Goal: Information Seeking & Learning: Learn about a topic

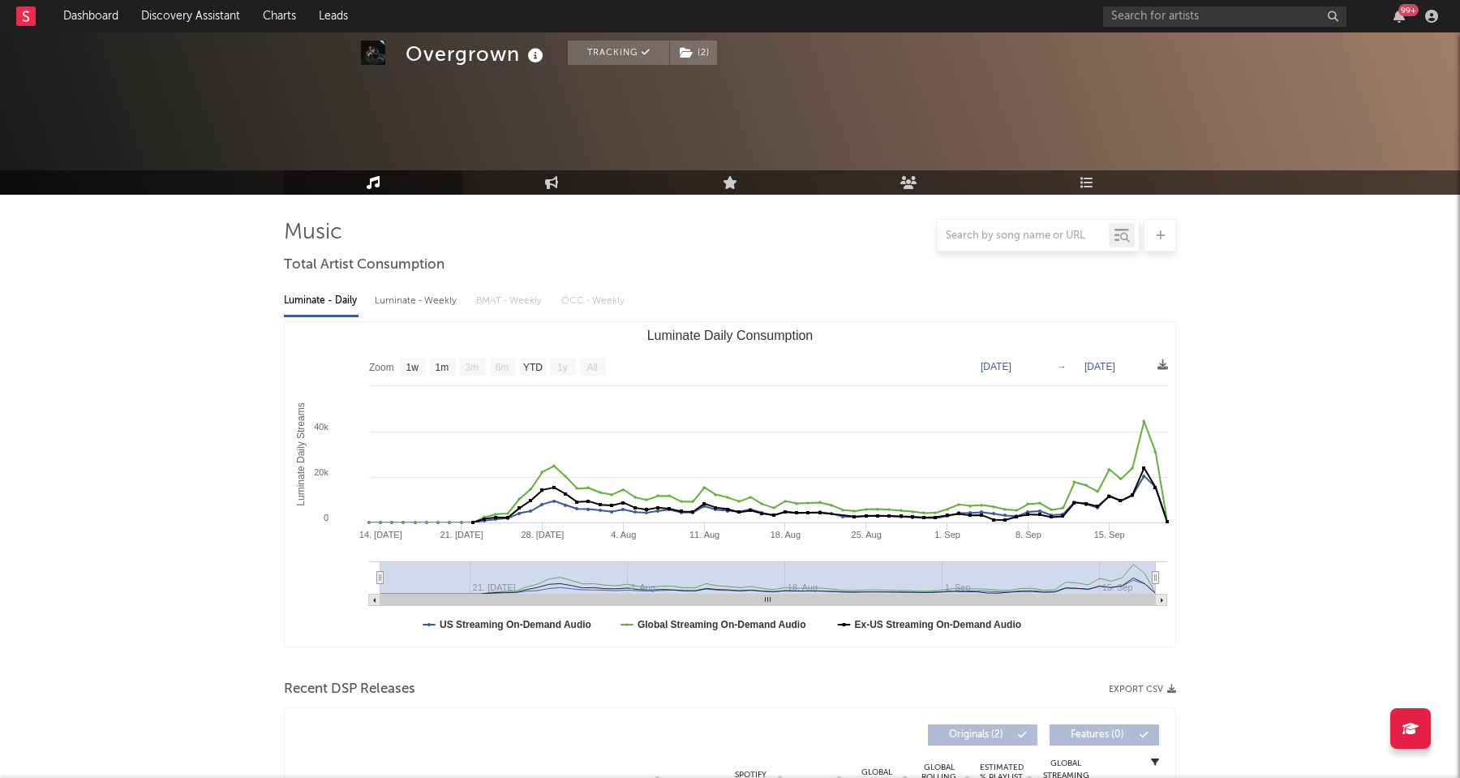
select select "1w"
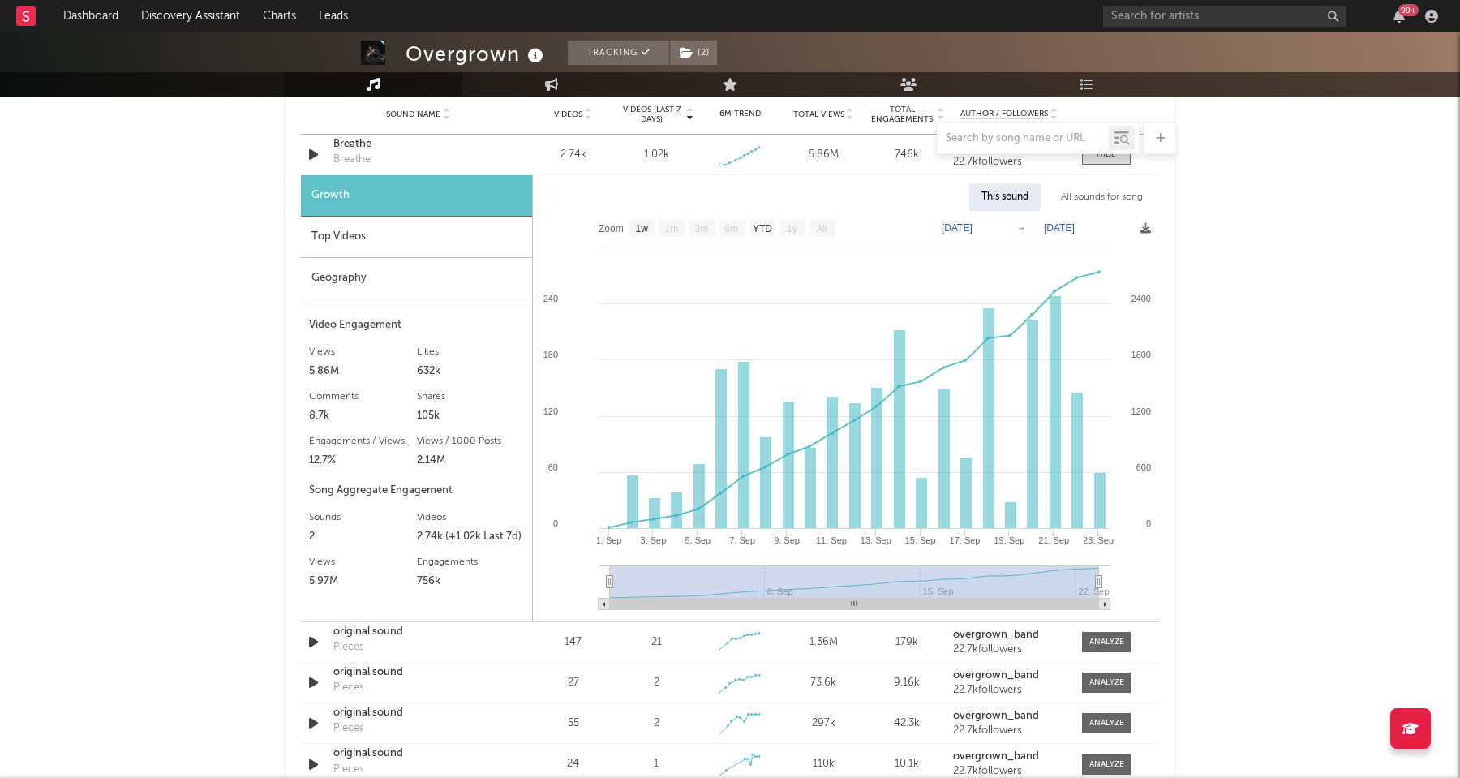
click at [395, 234] on div "Top Videos" at bounding box center [416, 237] width 231 height 41
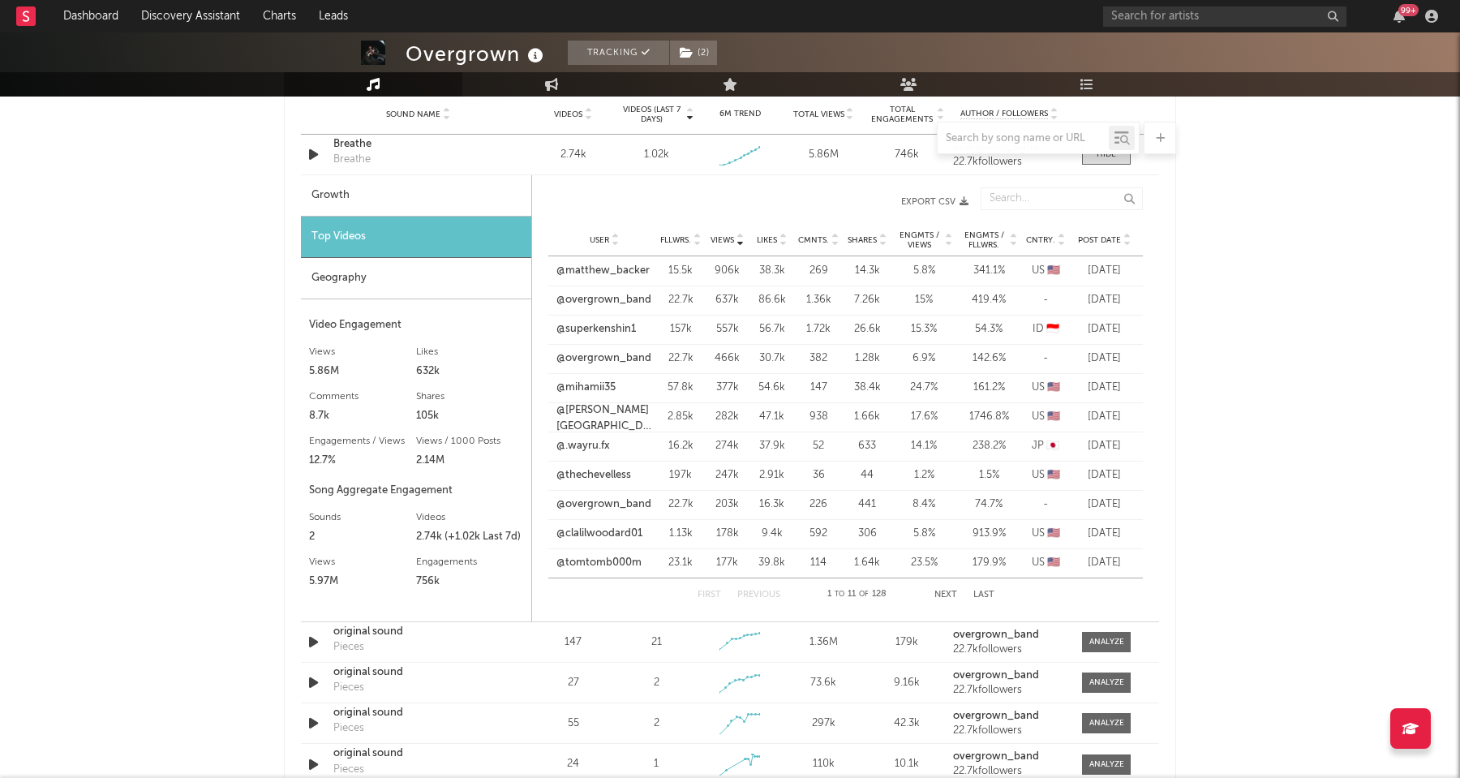
click at [1099, 238] on span "Post Date" at bounding box center [1099, 240] width 43 height 10
click at [603, 296] on link "@daybreak_outdoors" at bounding box center [604, 300] width 96 height 16
click at [587, 388] on link "@blackwidowmustangg" at bounding box center [604, 388] width 96 height 16
click at [590, 505] on link "@riley_botha" at bounding box center [588, 504] width 65 height 16
click at [598, 538] on link "@lanaviish" at bounding box center [581, 534] width 51 height 16
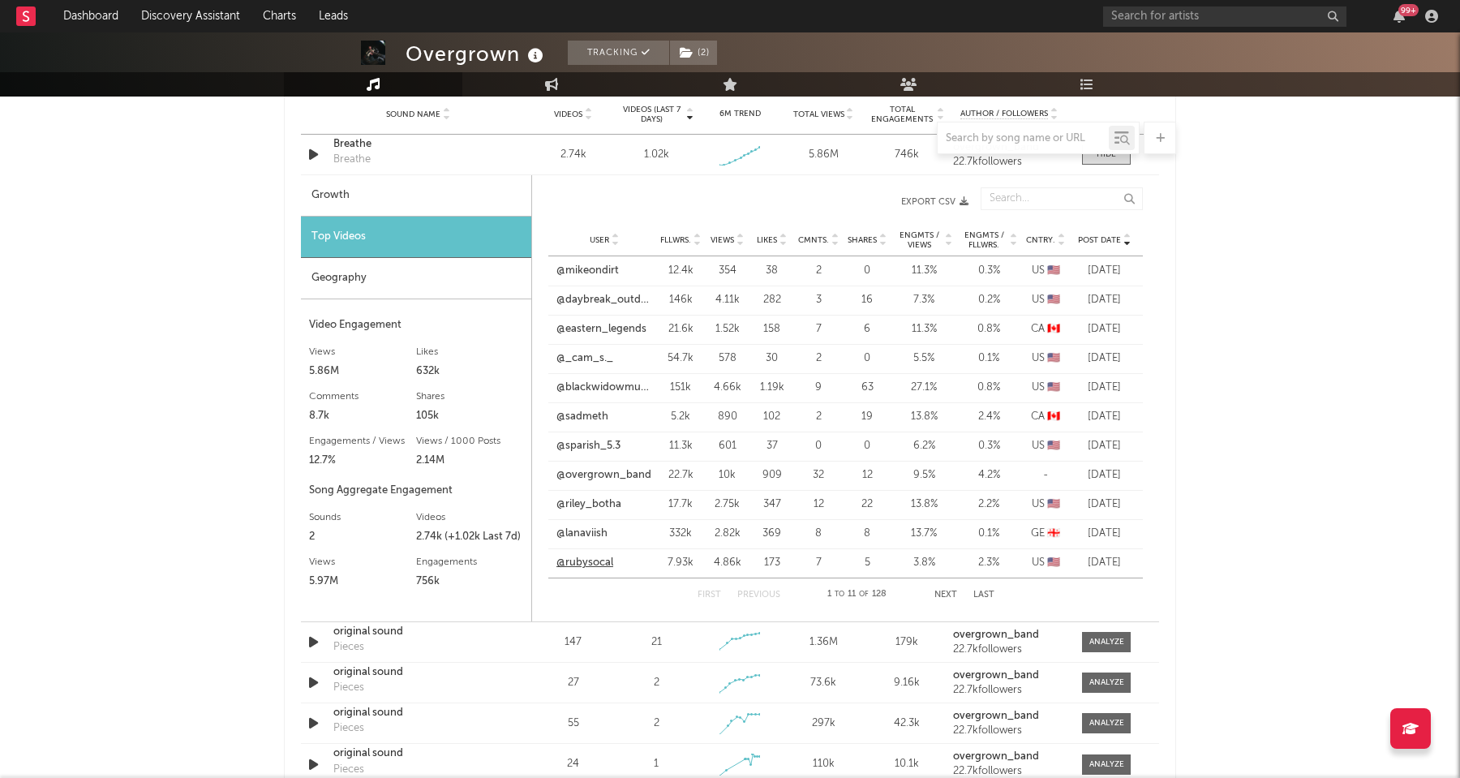
click at [588, 562] on link "@rubysocal" at bounding box center [584, 563] width 57 height 16
click at [944, 597] on button "Next" at bounding box center [945, 594] width 23 height 9
click at [612, 297] on link "@blue_trades0" at bounding box center [593, 300] width 74 height 16
click at [601, 359] on link "@superkenshin1" at bounding box center [595, 358] width 79 height 16
click at [614, 334] on link "@m0rtalityabyss" at bounding box center [596, 329] width 81 height 16
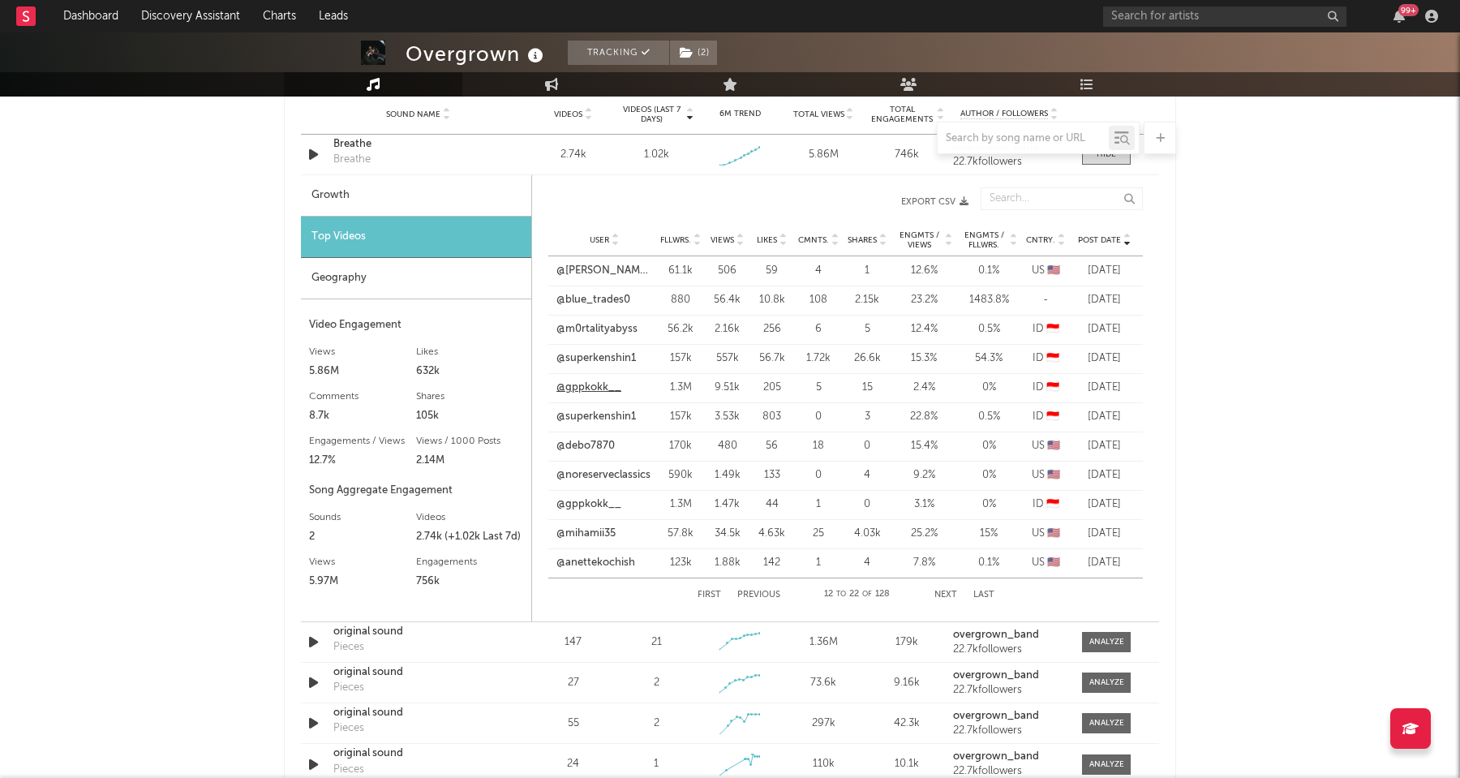
click at [598, 389] on link "@gppkokk__" at bounding box center [588, 388] width 65 height 16
click at [595, 535] on link "@mihamii35" at bounding box center [585, 534] width 59 height 16
click at [399, 190] on div "Growth" at bounding box center [416, 195] width 230 height 41
select select "1w"
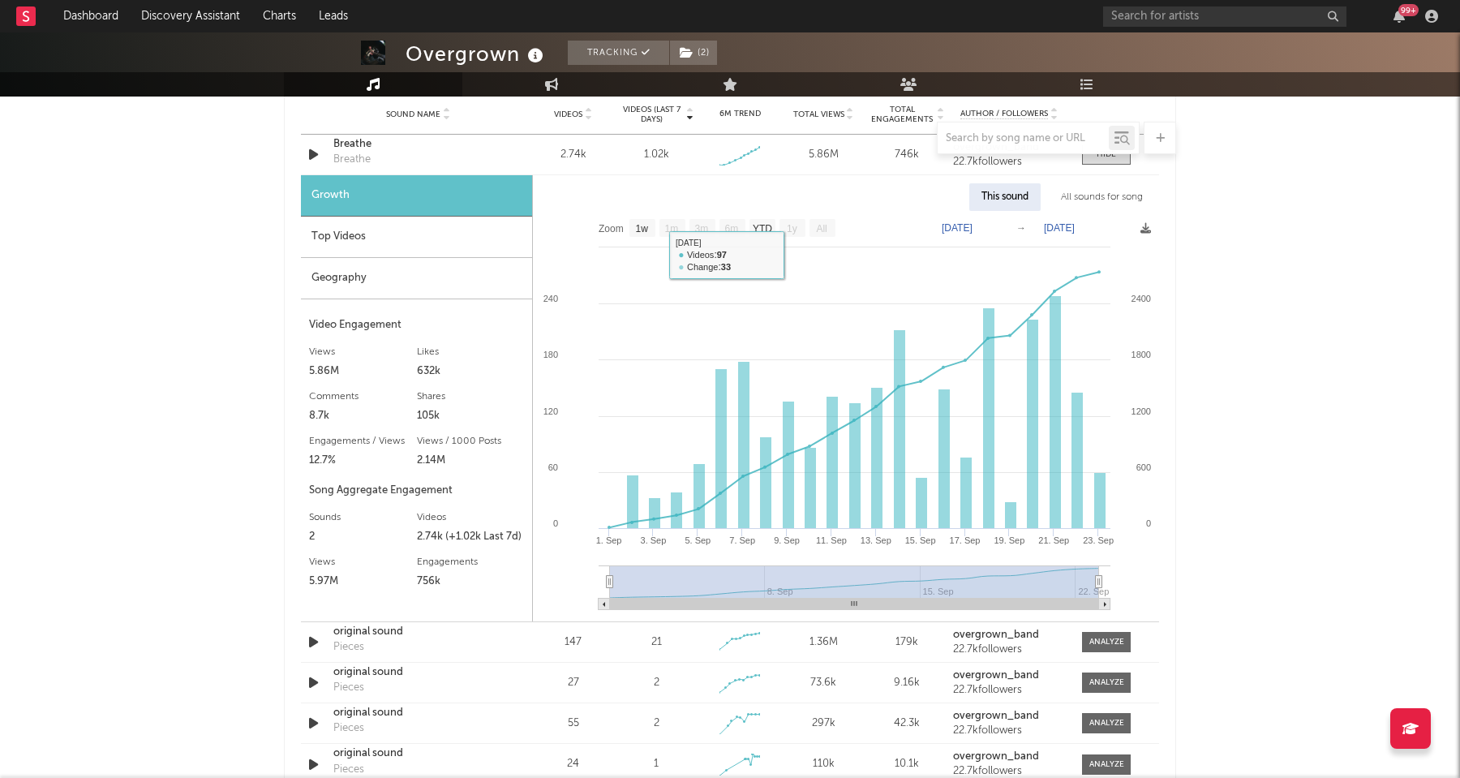
click at [378, 279] on div "Geography" at bounding box center [416, 278] width 231 height 41
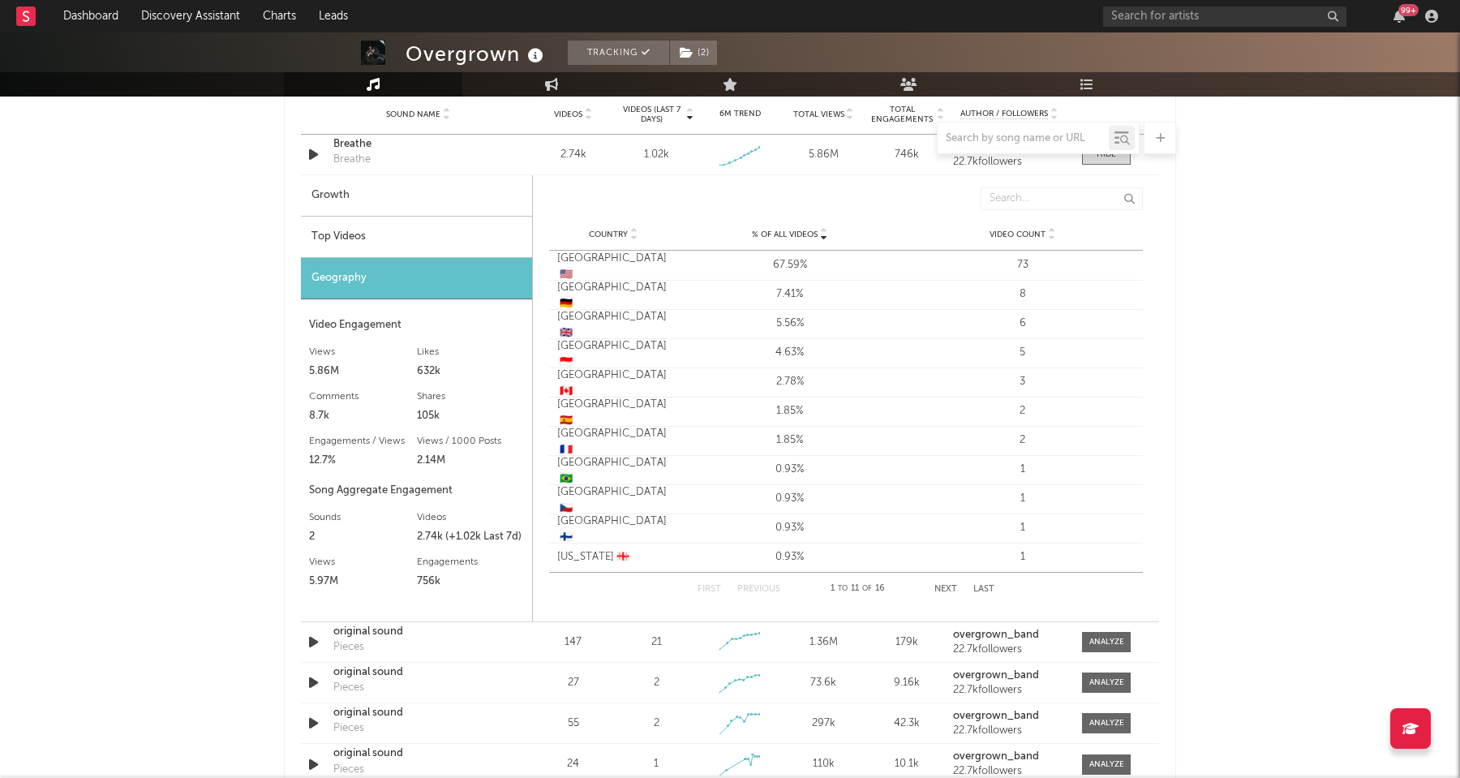
click at [1020, 234] on span "Video Count" at bounding box center [1018, 235] width 56 height 10
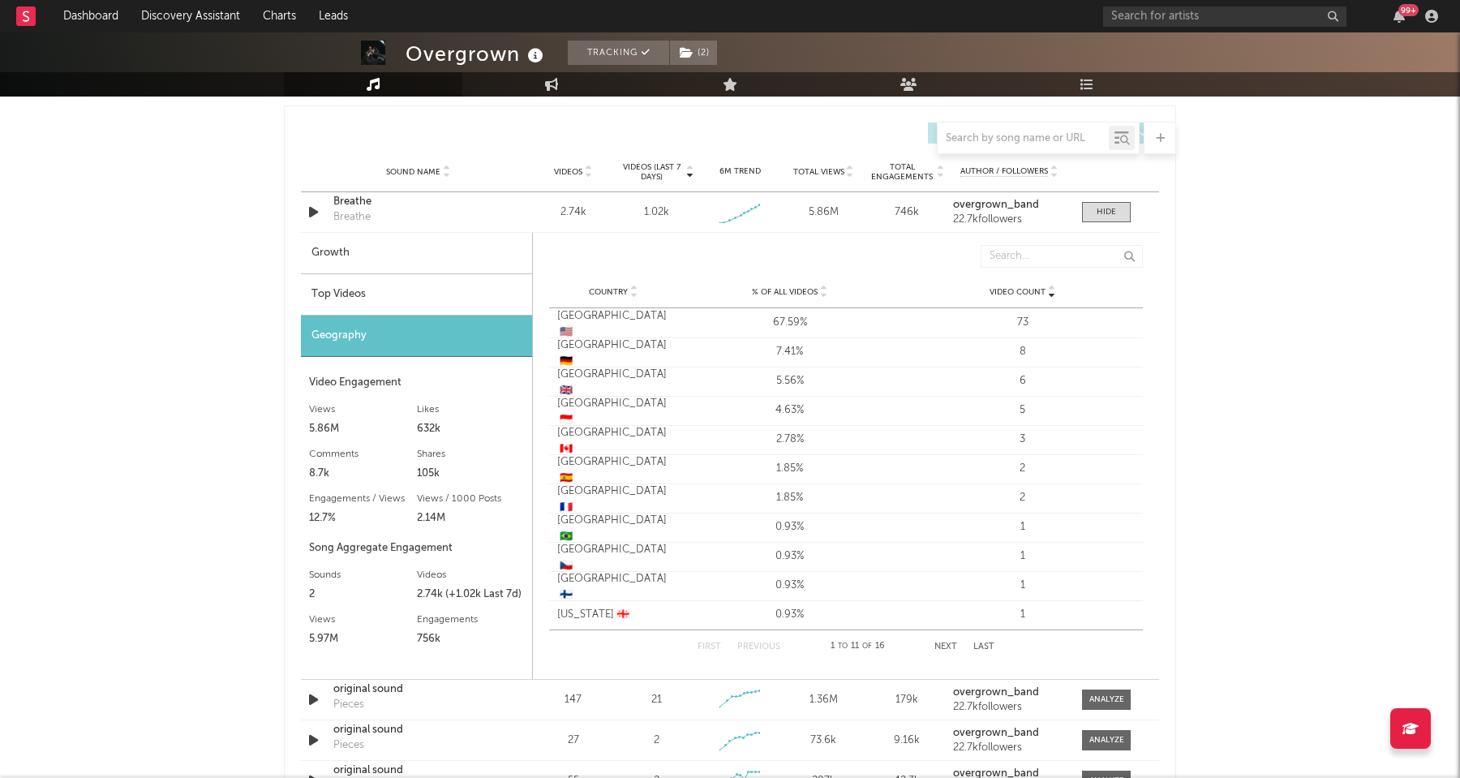
click at [385, 255] on div "Growth" at bounding box center [416, 253] width 231 height 41
select select "1w"
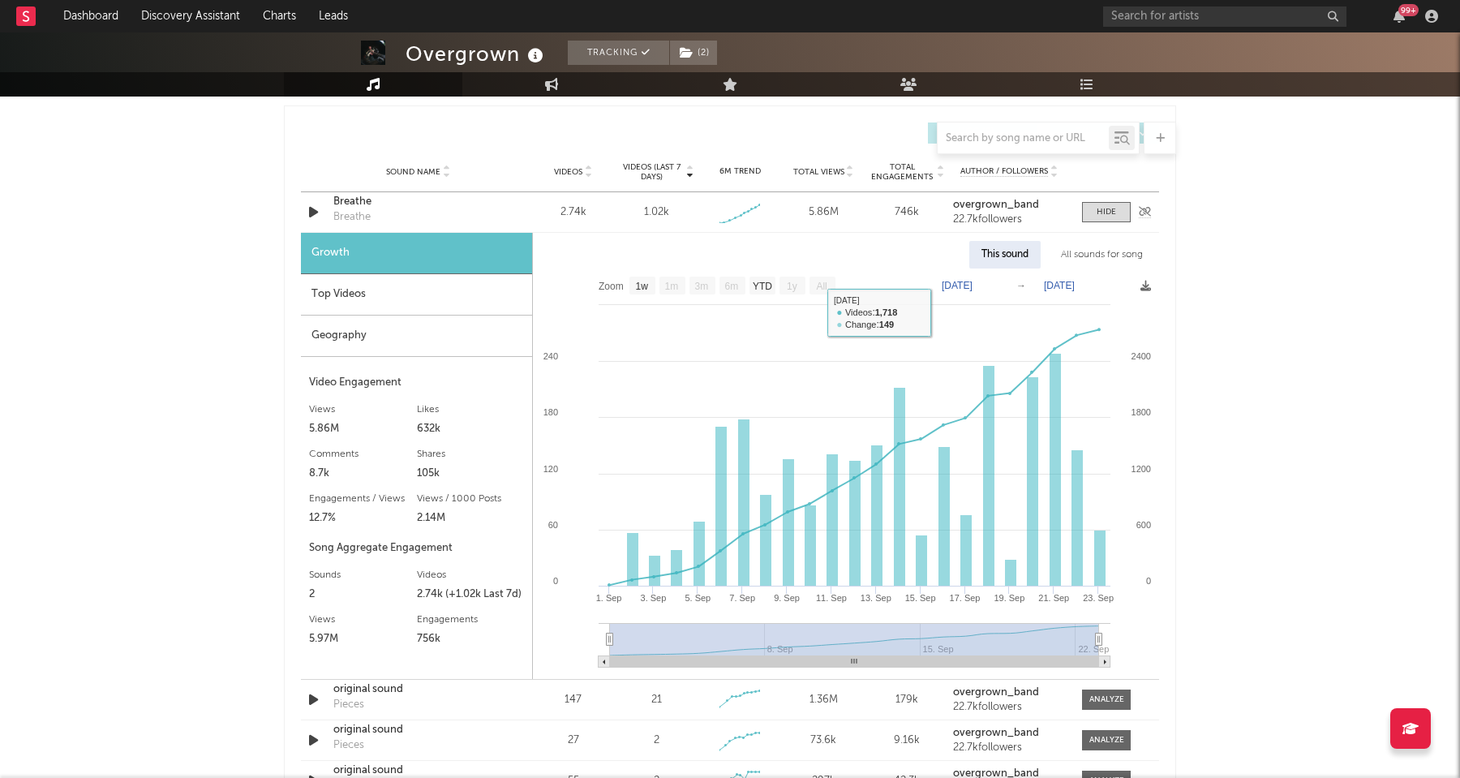
click at [349, 202] on div "Breathe" at bounding box center [418, 202] width 170 height 16
